Goal: Use online tool/utility: Utilize a website feature to perform a specific function

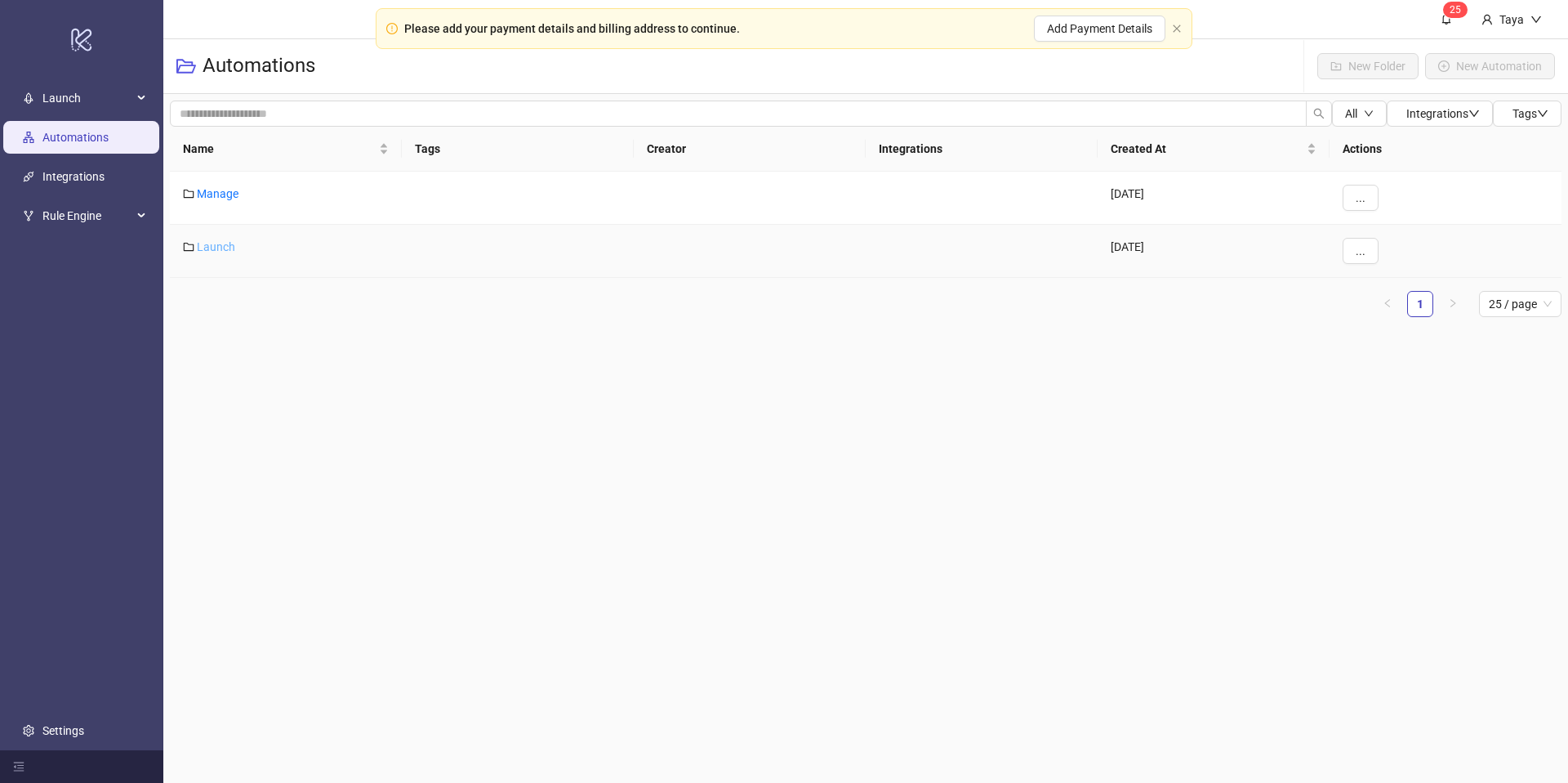
click at [212, 248] on link "Launch" at bounding box center [216, 246] width 38 height 13
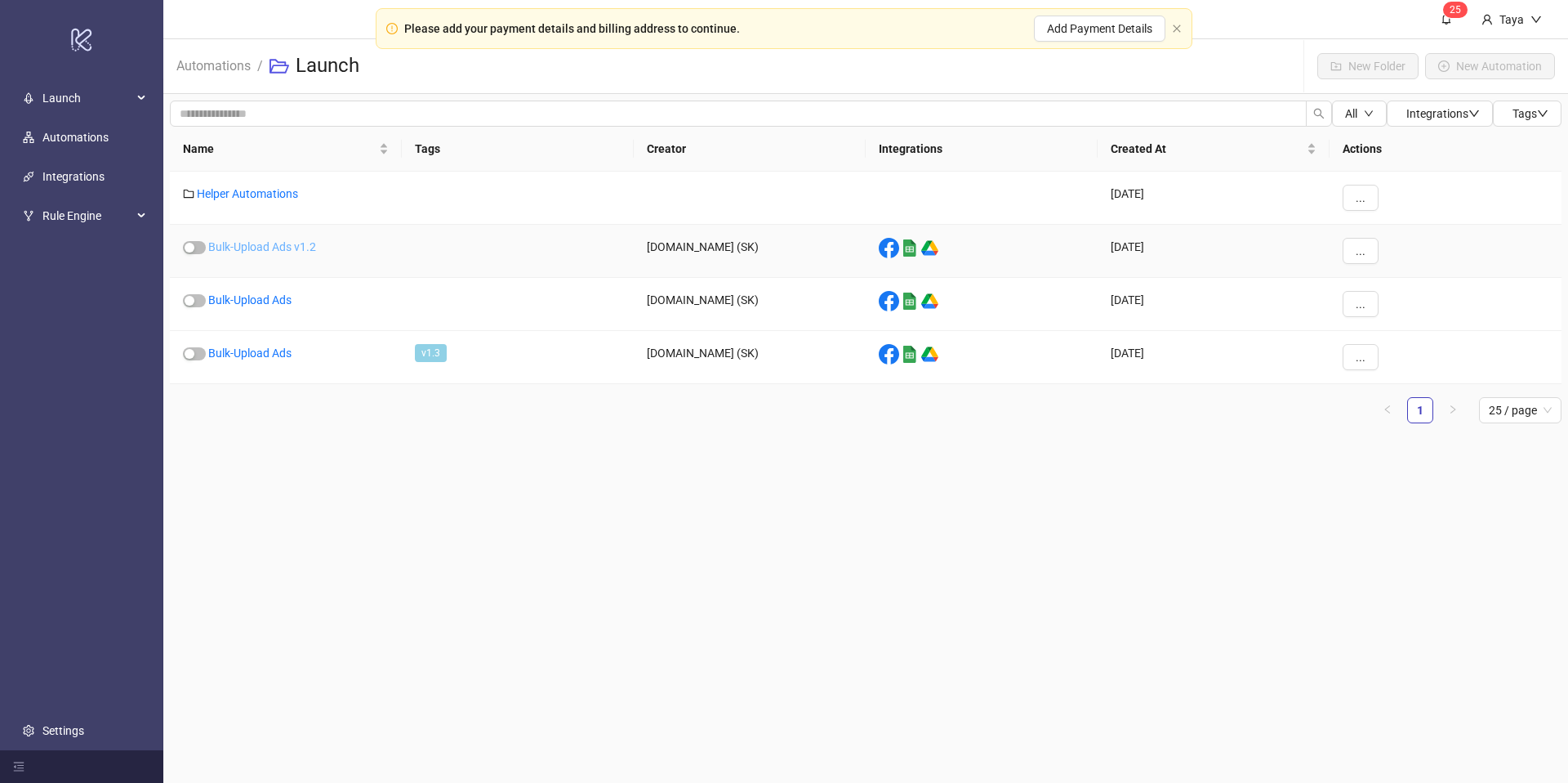
click at [221, 248] on link "Bulk-Upload Ads v1.2" at bounding box center [262, 246] width 108 height 13
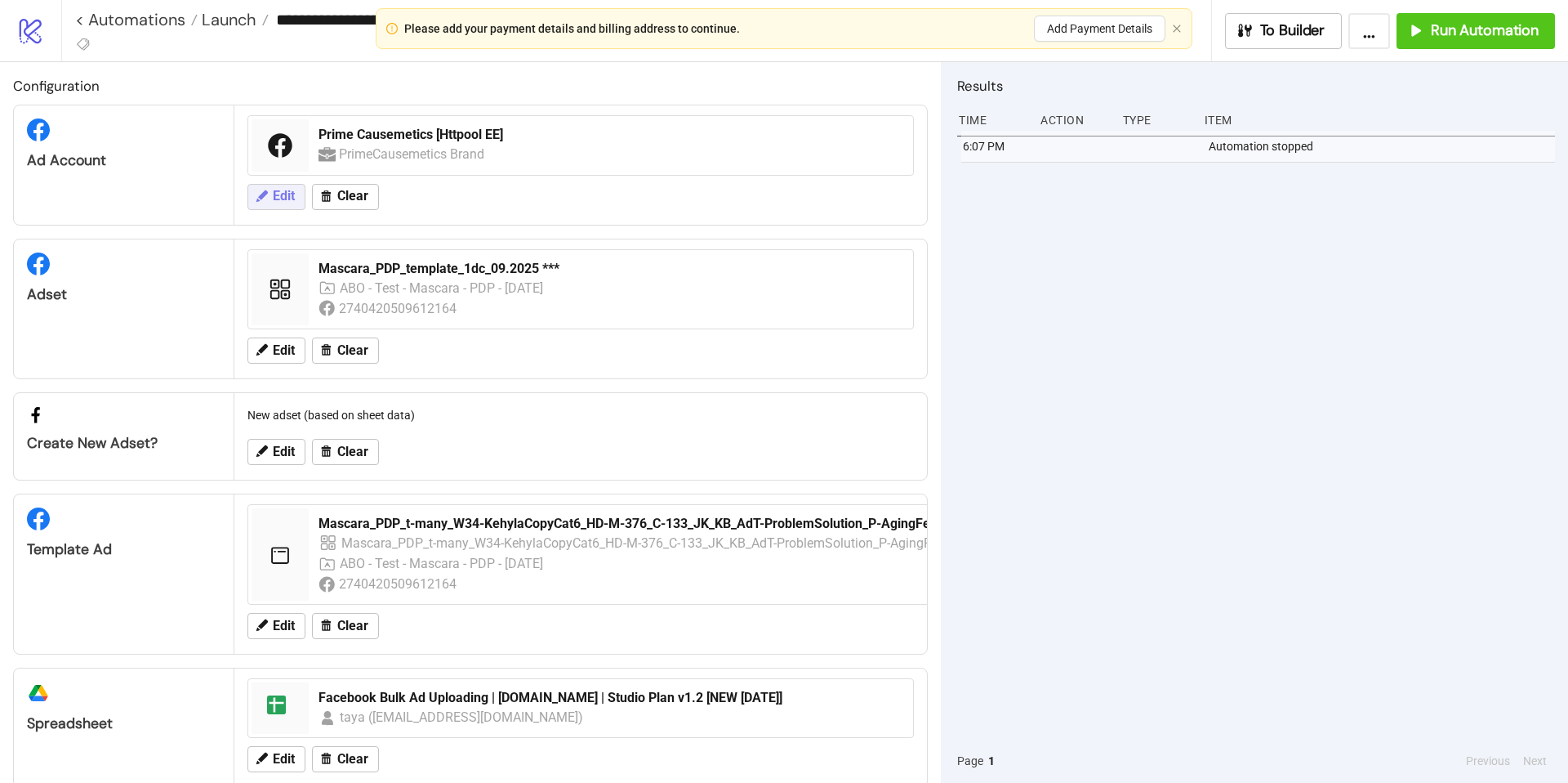
click at [275, 205] on button "Edit" at bounding box center [276, 197] width 58 height 26
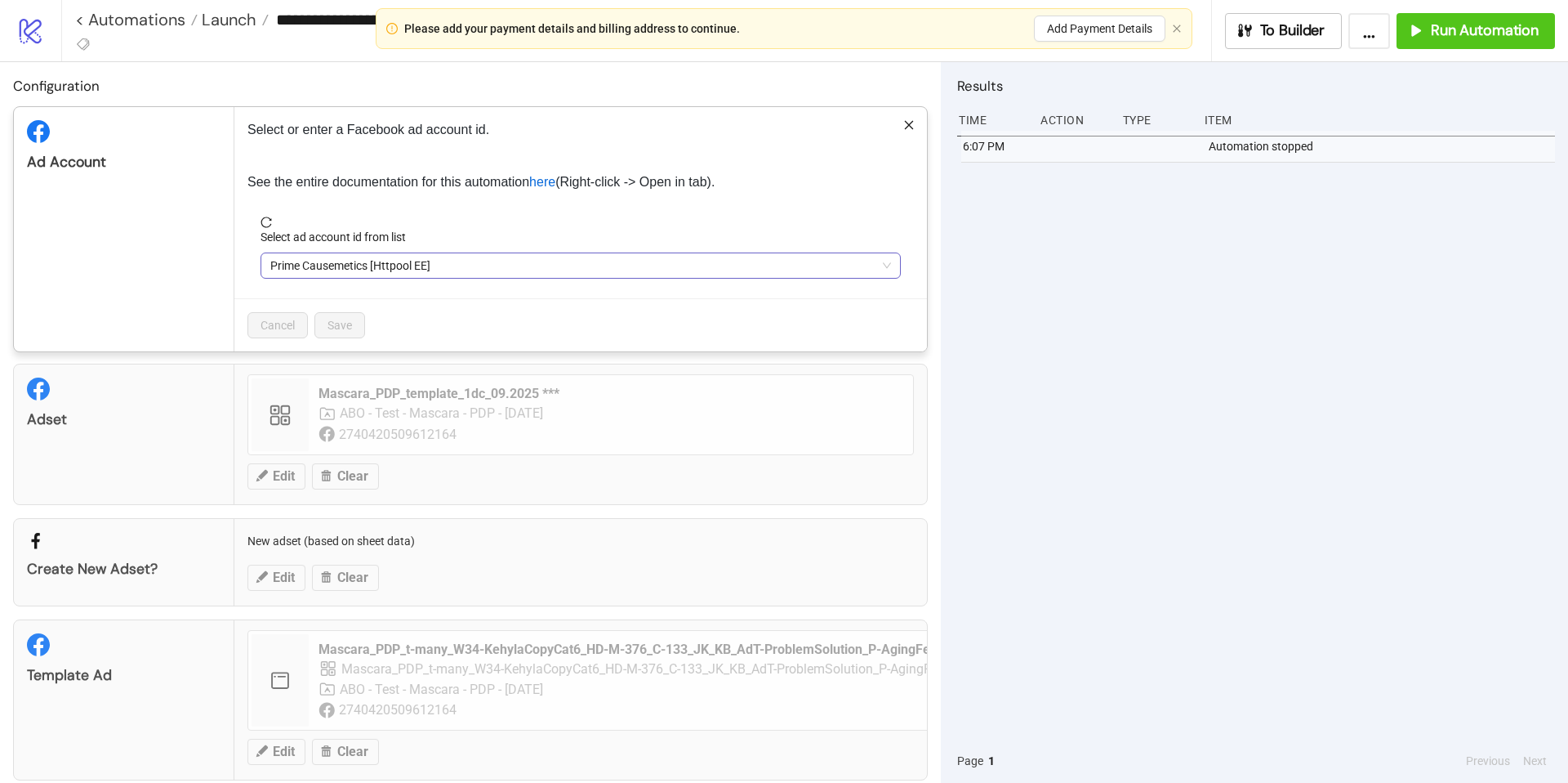
click at [448, 263] on span "Prime Causemetics [Httpool EE]" at bounding box center [580, 265] width 621 height 24
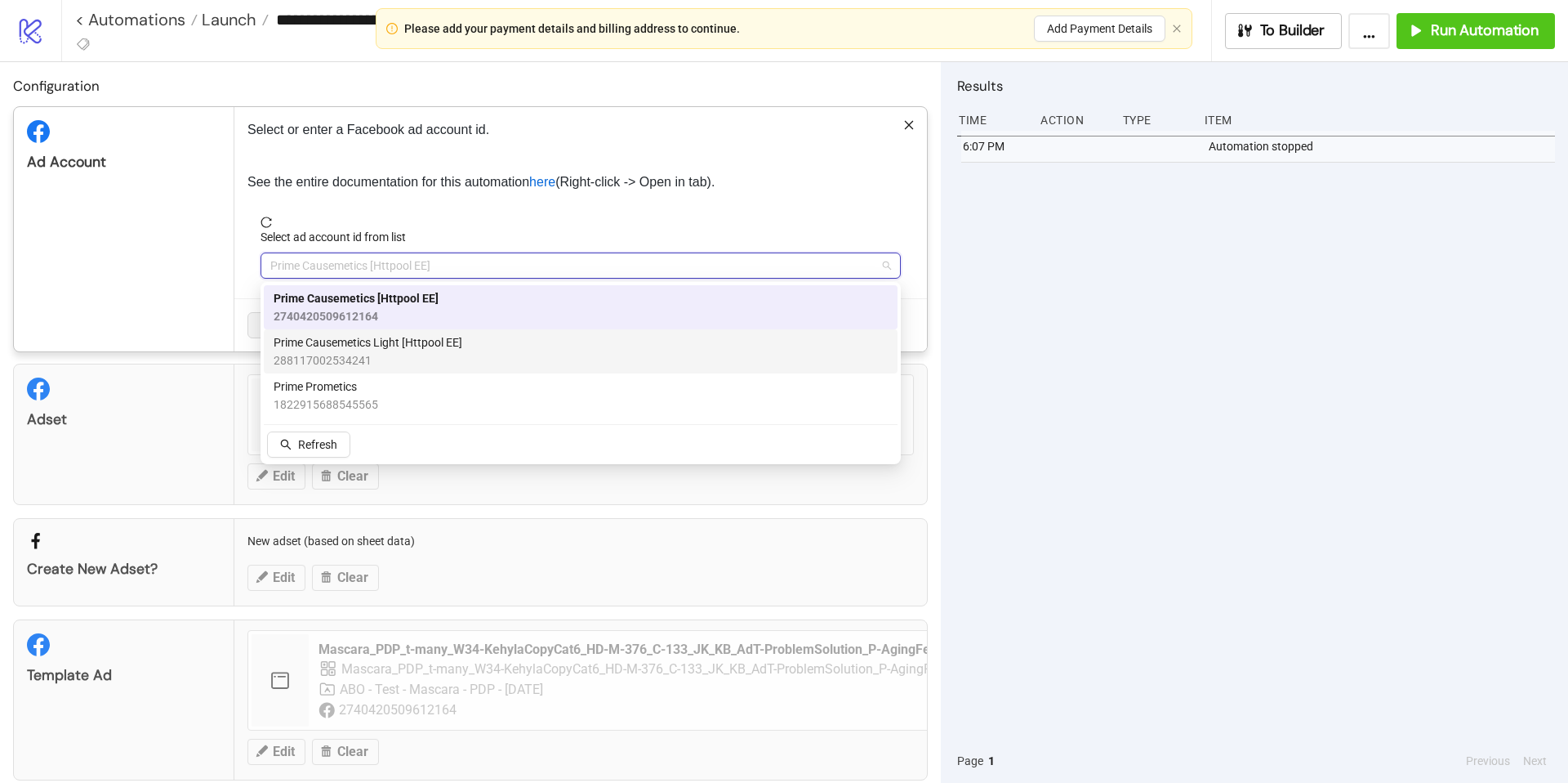
click at [448, 349] on span "Prime Causemetics Light [Httpool EE]" at bounding box center [367, 342] width 189 height 18
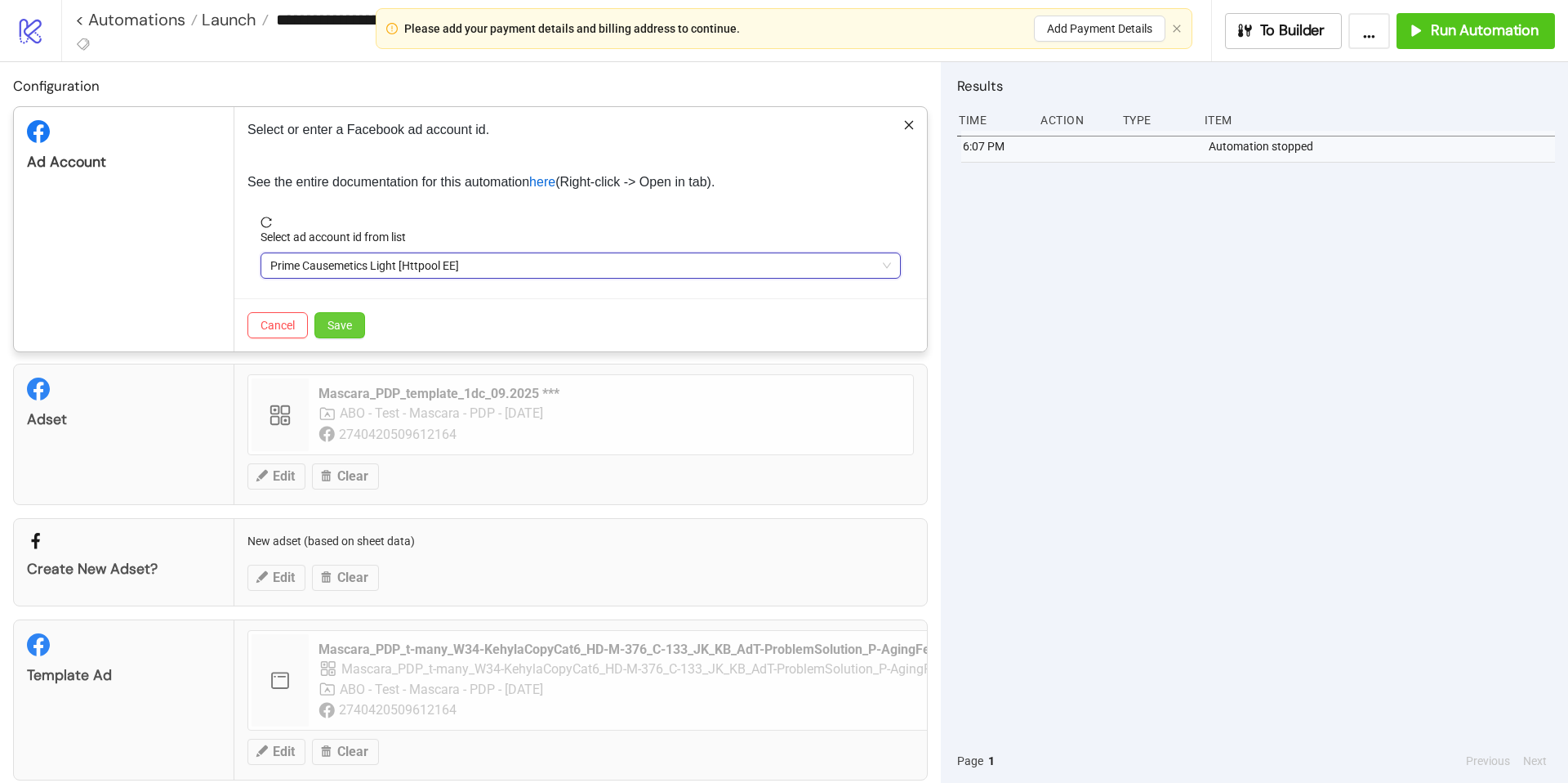
click at [351, 324] on span "Save" at bounding box center [340, 325] width 24 height 13
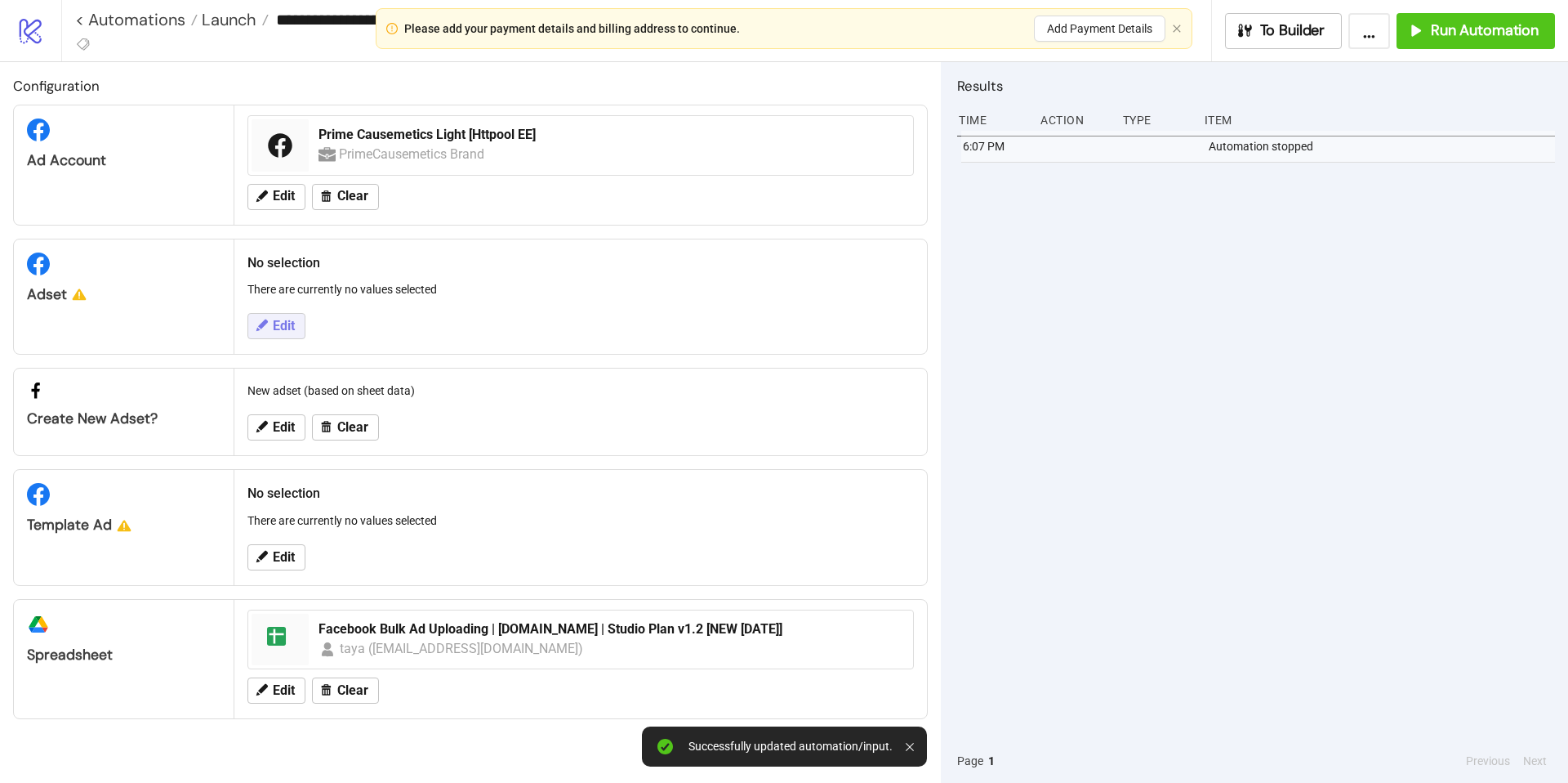
click at [269, 322] on button "Edit" at bounding box center [276, 326] width 58 height 26
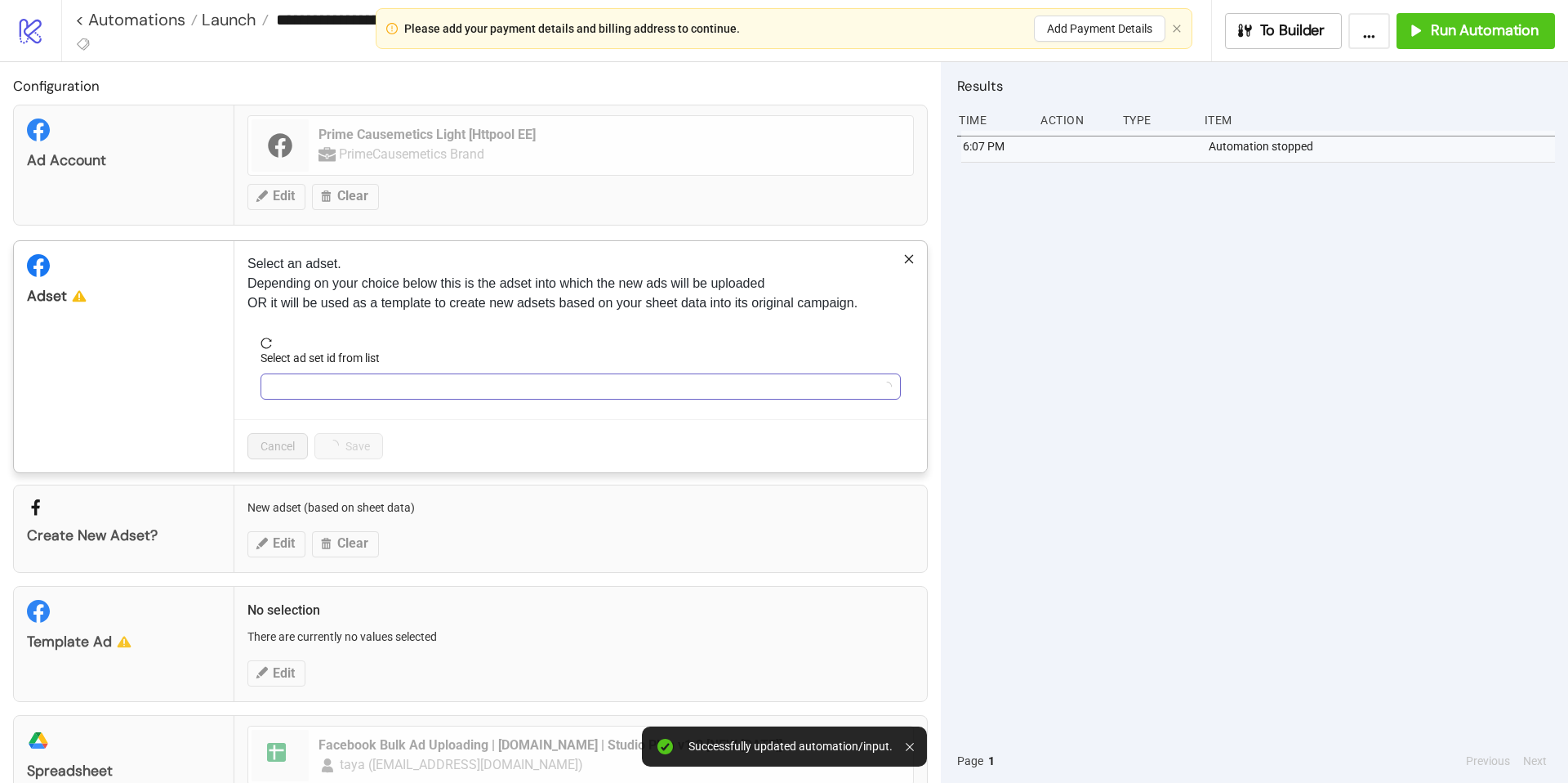
click at [430, 381] on input "Select ad set id from list" at bounding box center [573, 387] width 606 height 24
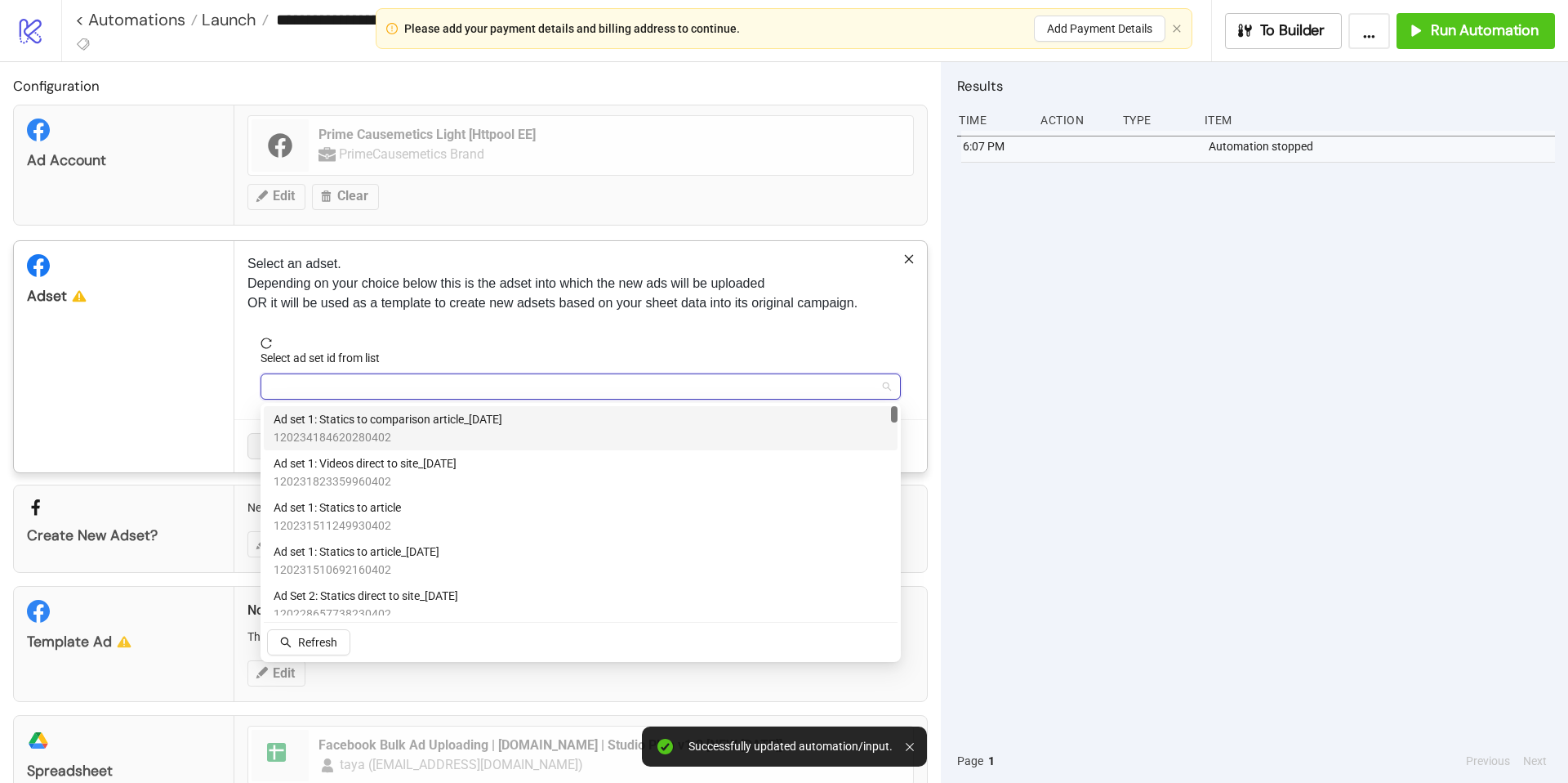
click at [350, 416] on span "Ad set 1: Statics to comparison article_[DATE]" at bounding box center [387, 419] width 228 height 18
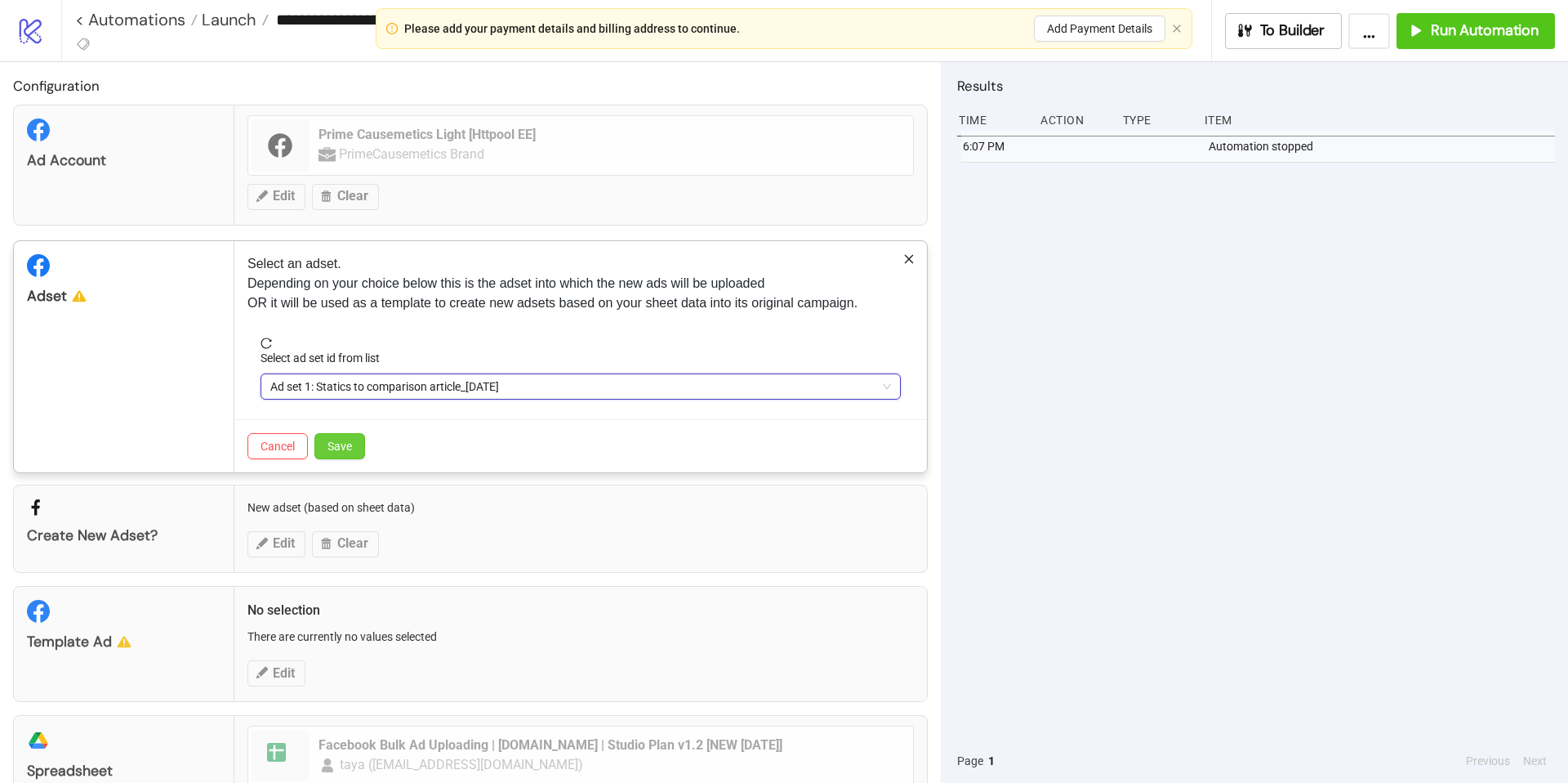
click at [349, 449] on span "Save" at bounding box center [340, 446] width 24 height 13
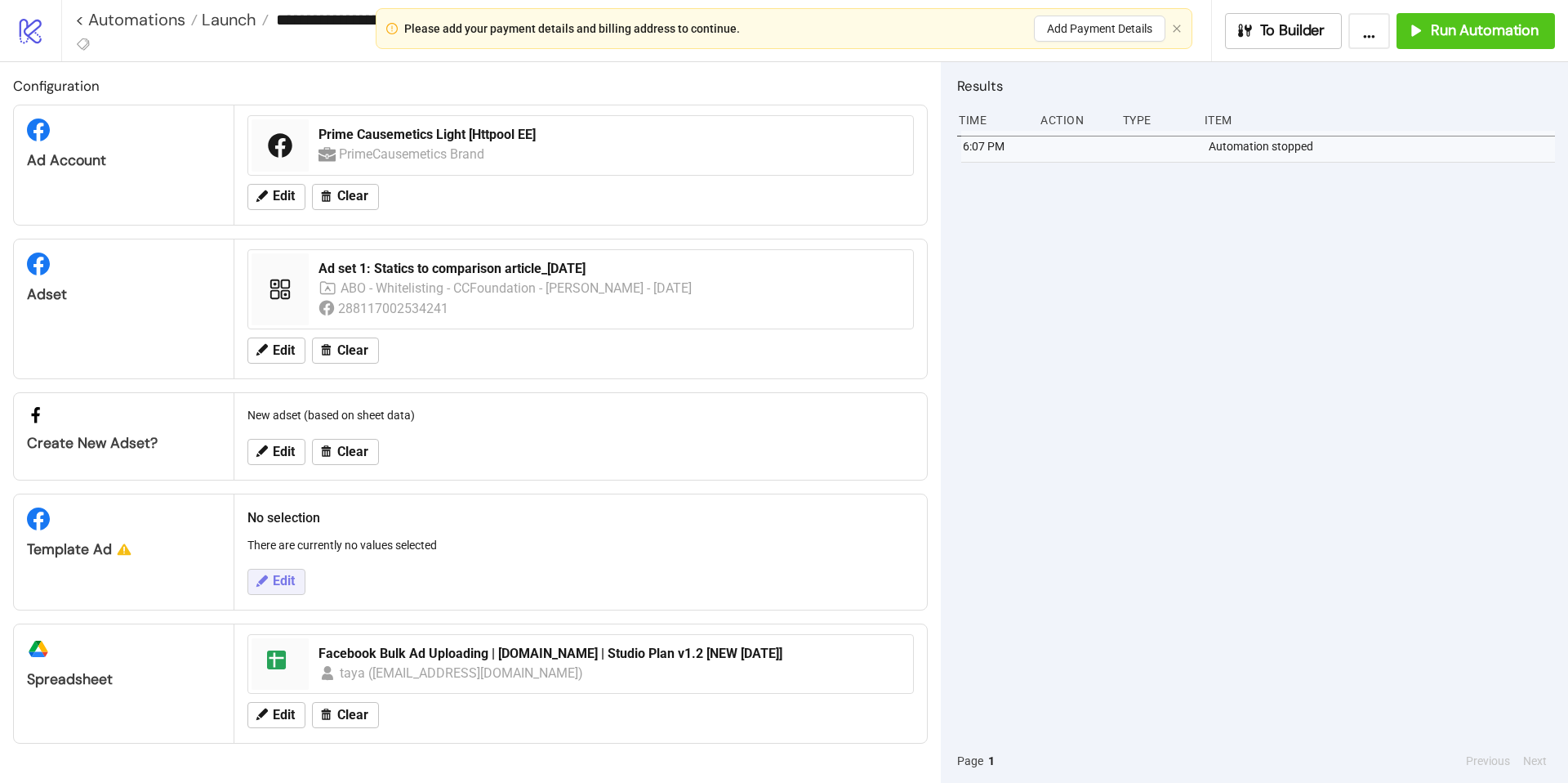
click at [283, 582] on span "Edit" at bounding box center [283, 581] width 22 height 15
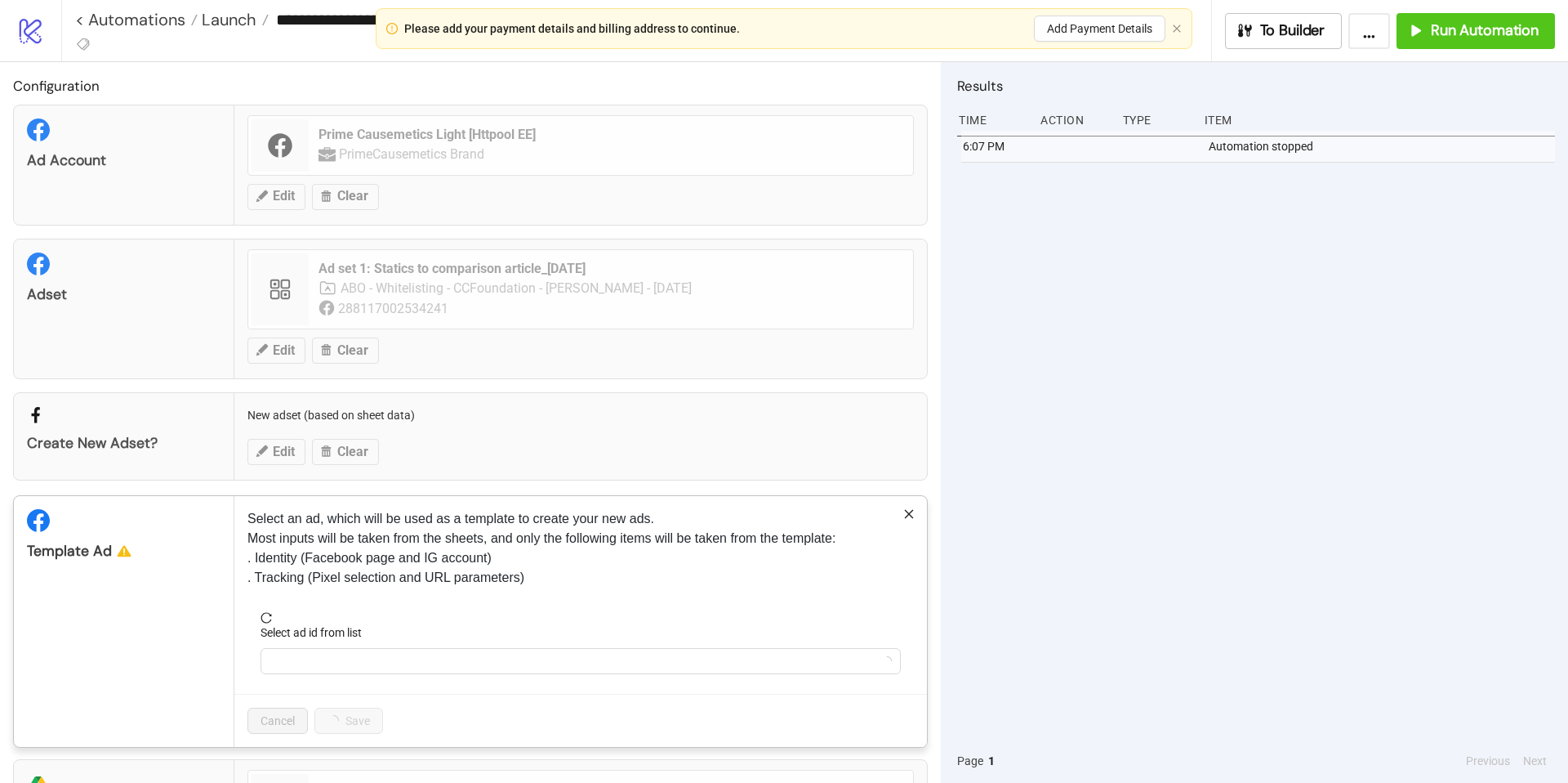
scroll to position [123, 0]
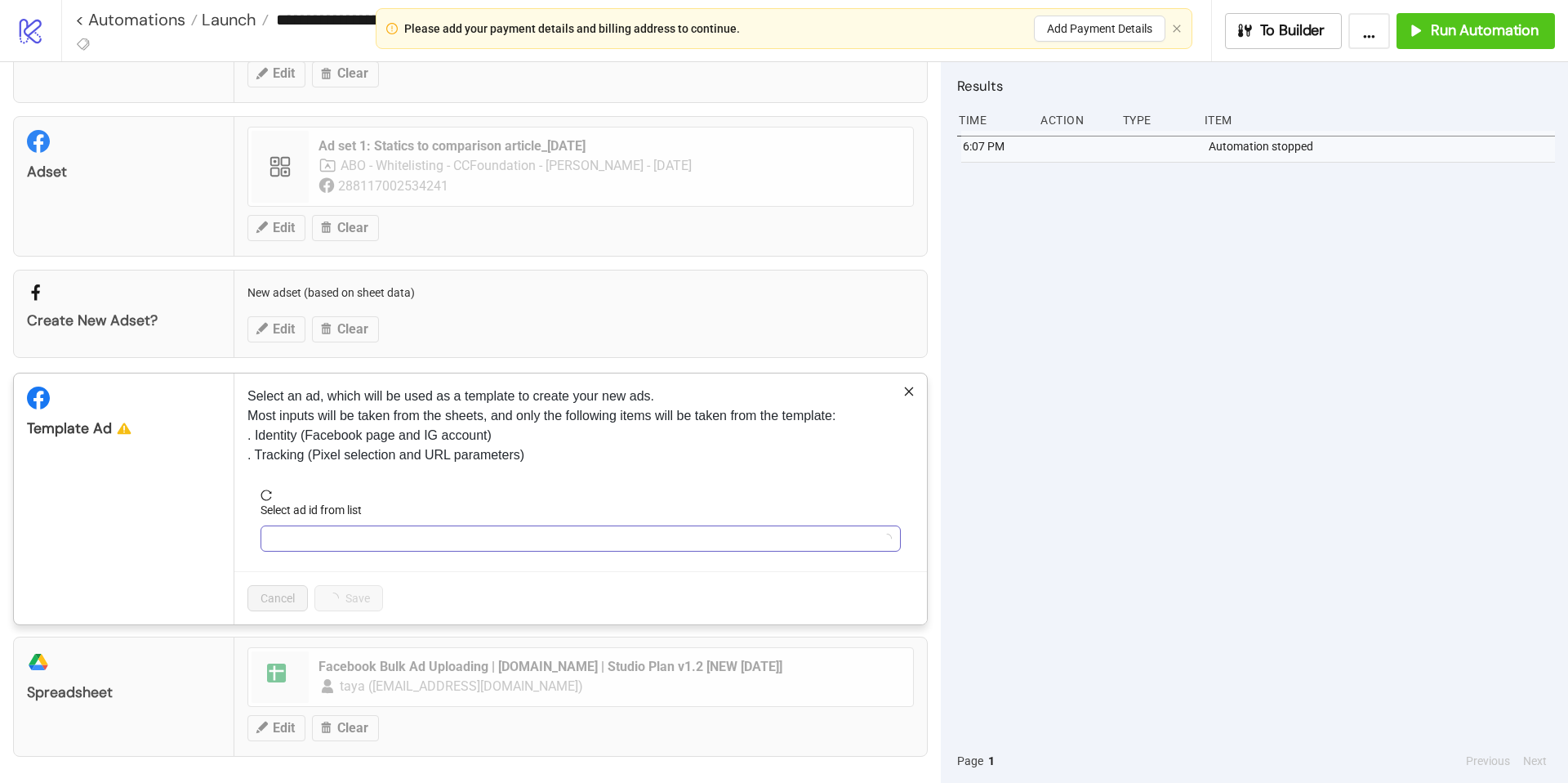
click at [398, 533] on input "Select ad id from list" at bounding box center [573, 539] width 606 height 24
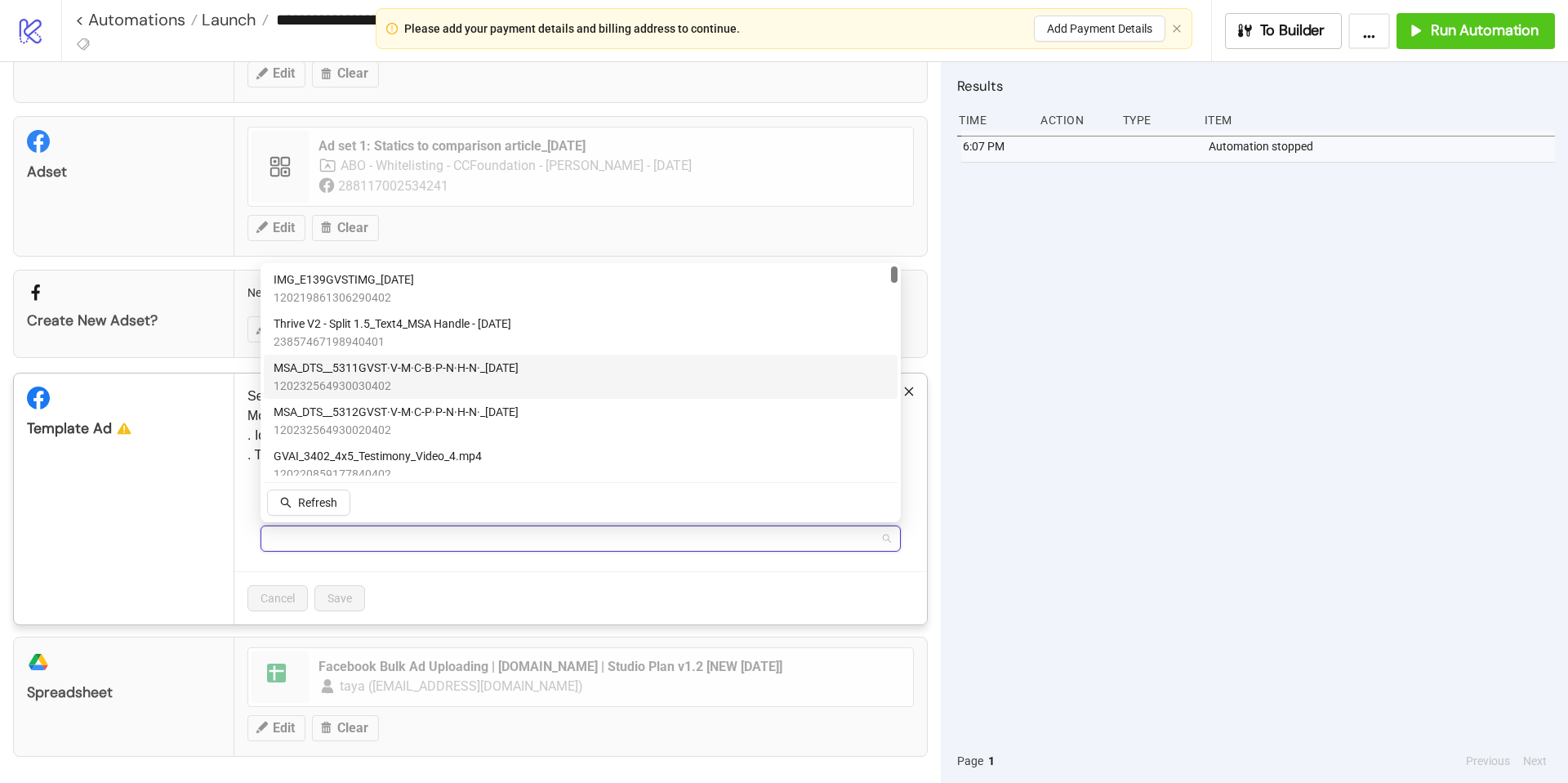
click at [433, 376] on span "120232564930030402" at bounding box center [396, 385] width 245 height 18
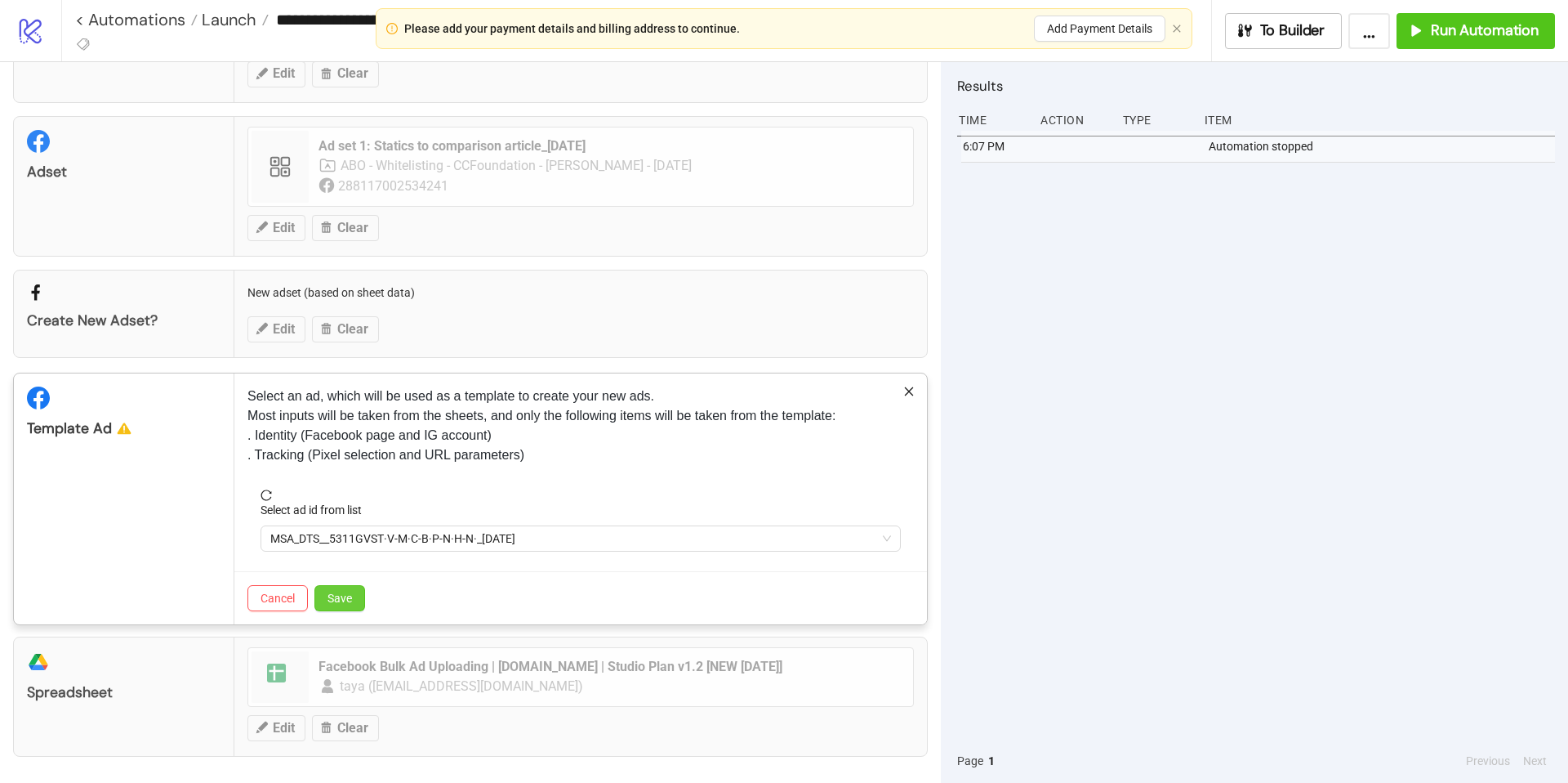
click at [344, 595] on span "Save" at bounding box center [340, 598] width 24 height 13
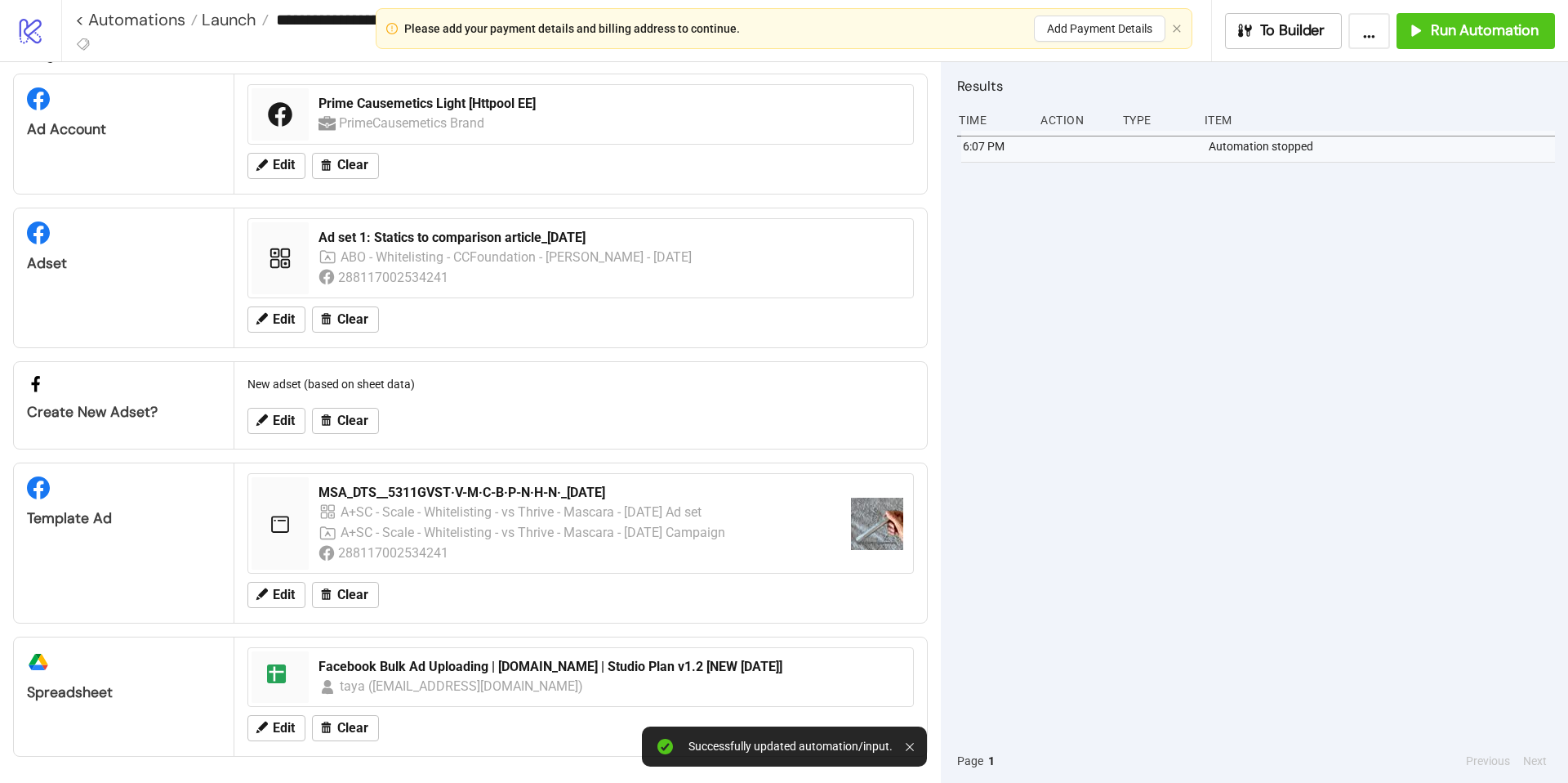
scroll to position [31, 0]
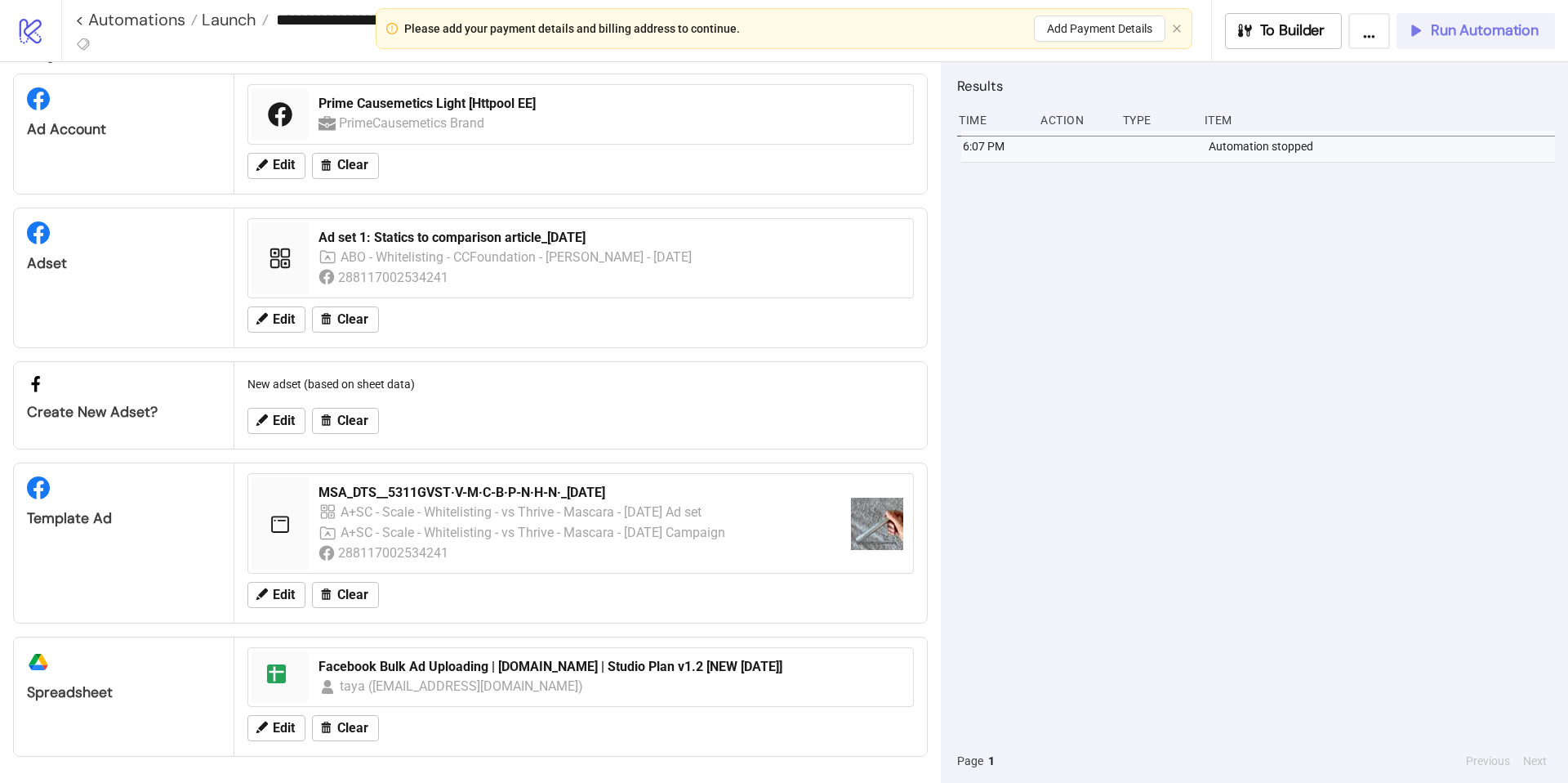
click at [1426, 37] on div "Run Automation" at bounding box center [1472, 30] width 132 height 19
